Goal: Task Accomplishment & Management: Use online tool/utility

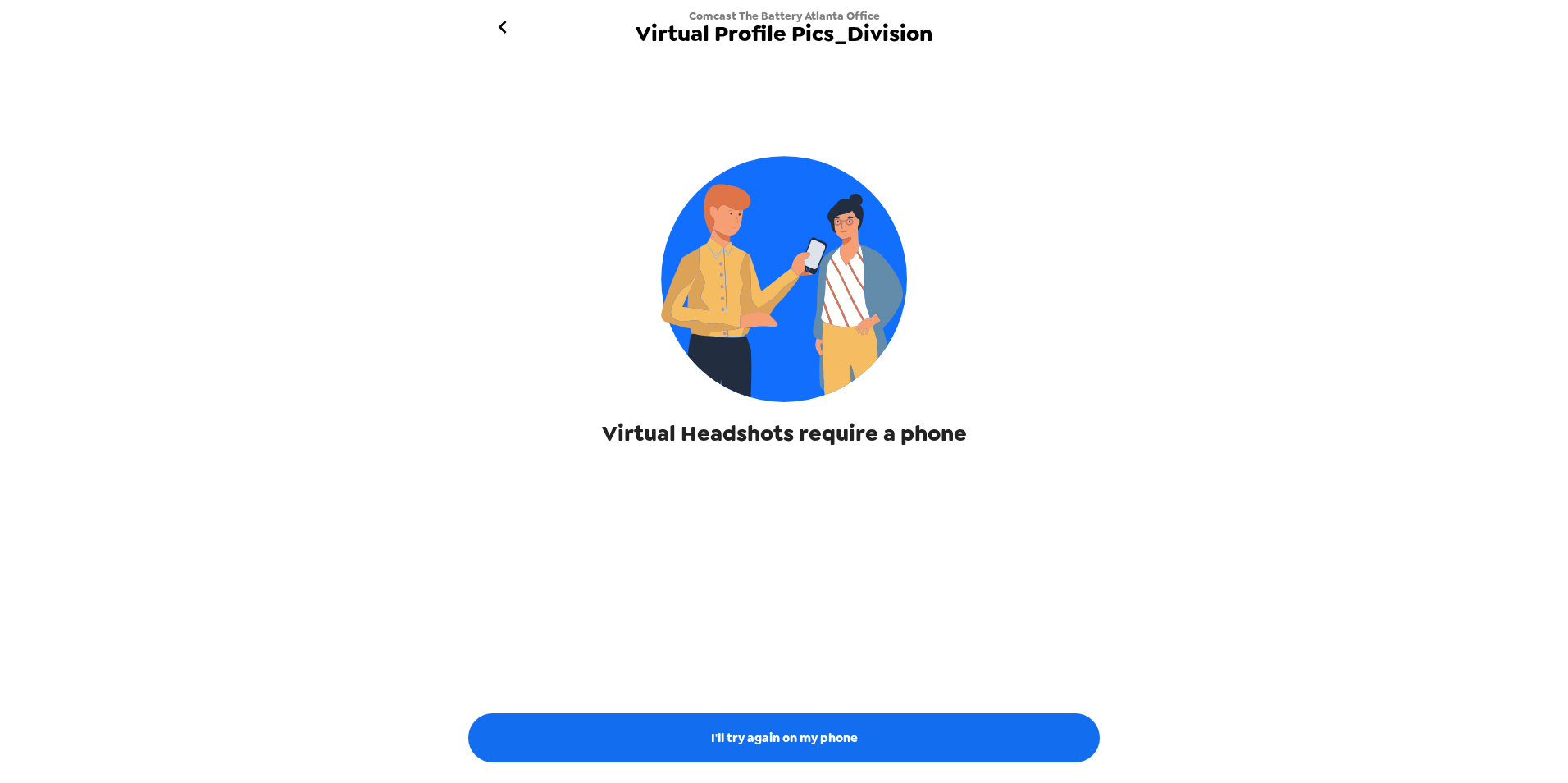
click at [500, 25] on icon "go back" at bounding box center [501, 27] width 9 height 13
